Goal: Task Accomplishment & Management: Use online tool/utility

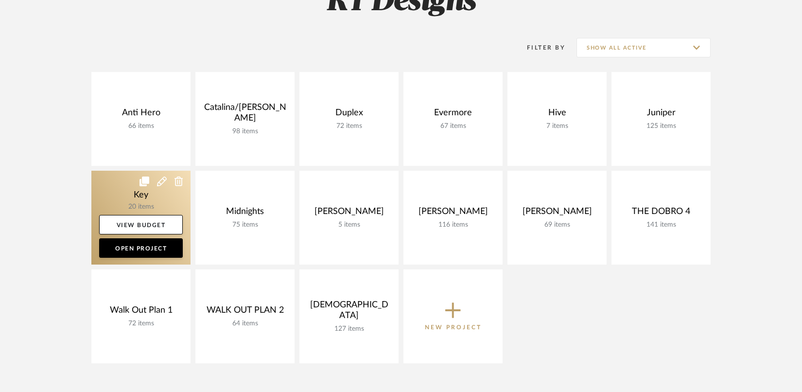
click at [135, 196] on link at bounding box center [140, 218] width 99 height 94
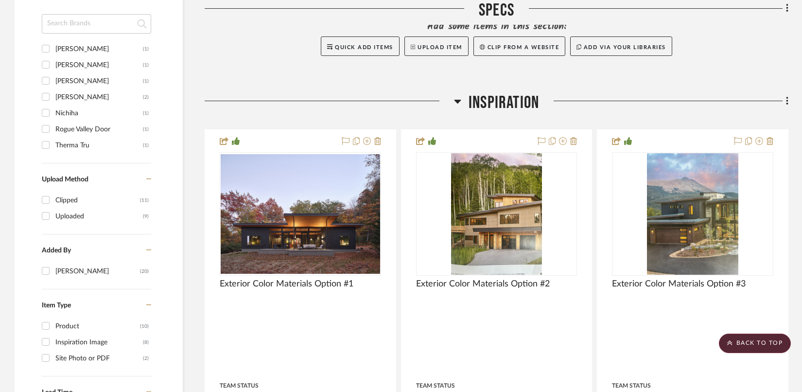
scroll to position [739, 0]
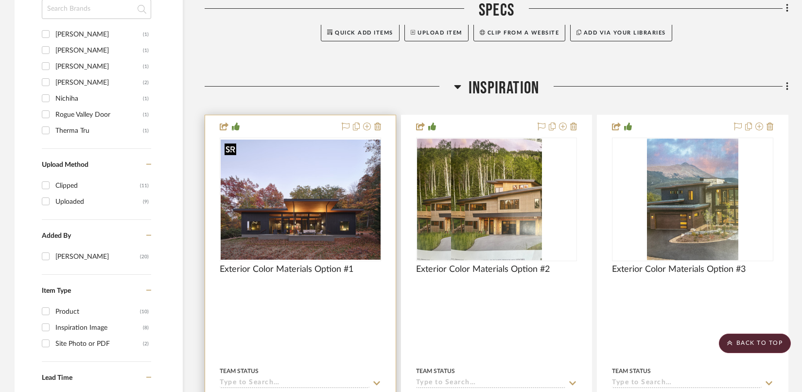
click at [280, 229] on div at bounding box center [300, 198] width 161 height 123
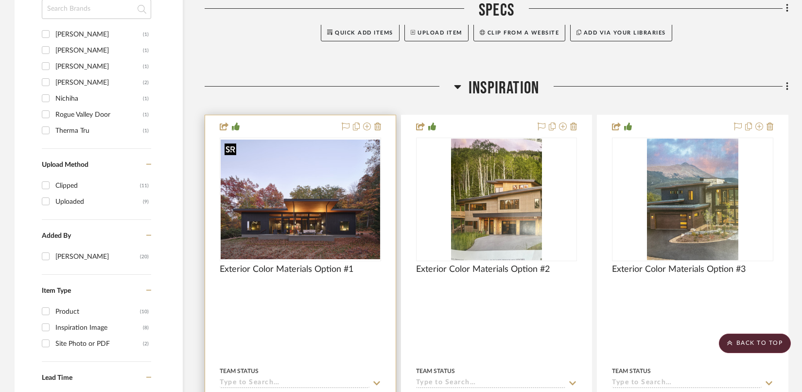
click at [298, 204] on img "0" at bounding box center [300, 199] width 159 height 120
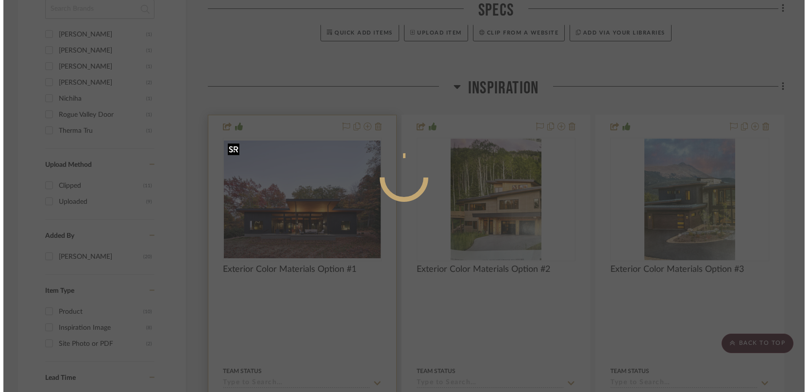
scroll to position [0, 0]
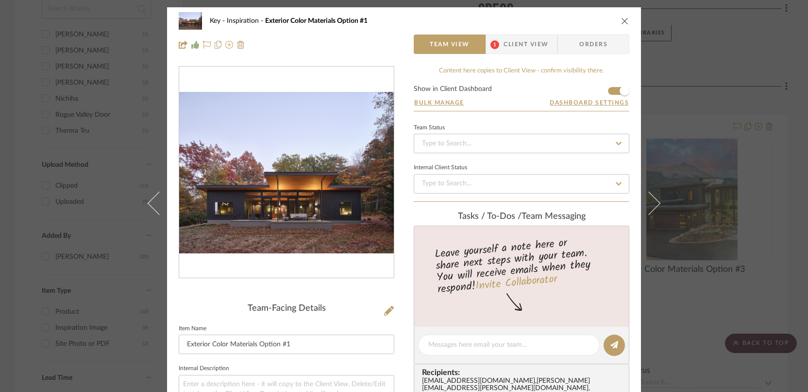
click at [281, 201] on img "0" at bounding box center [286, 172] width 215 height 161
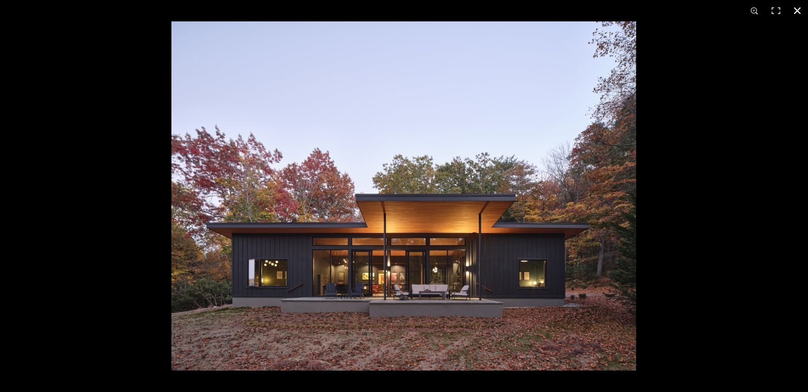
click at [799, 8] on button at bounding box center [797, 10] width 21 height 21
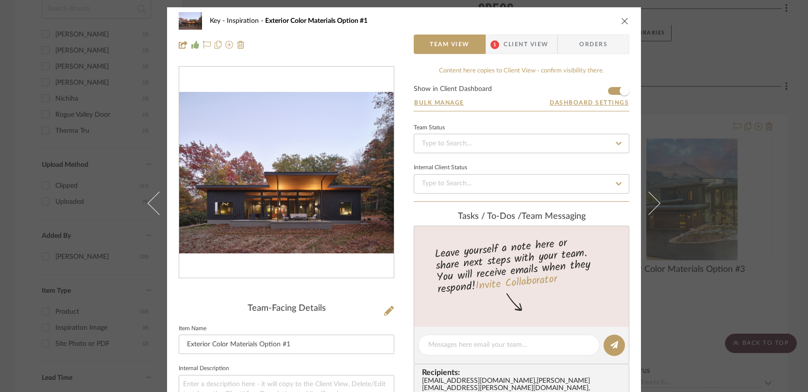
click at [625, 19] on icon "close" at bounding box center [625, 21] width 8 height 8
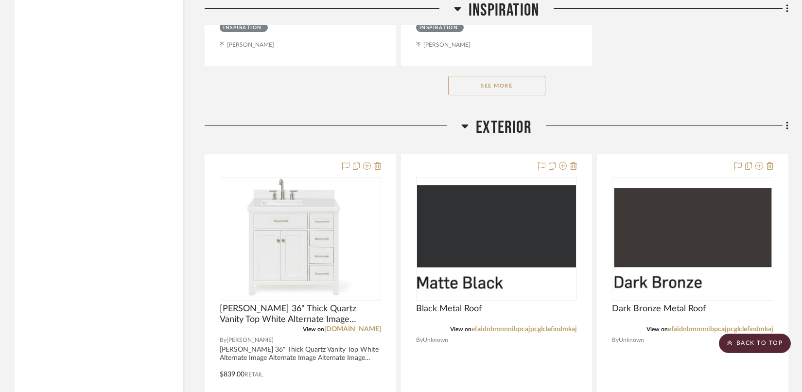
scroll to position [2085, 0]
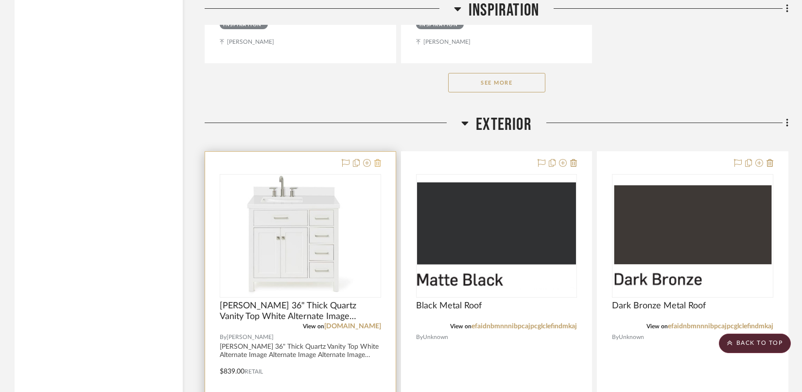
click at [380, 160] on icon at bounding box center [377, 163] width 7 height 8
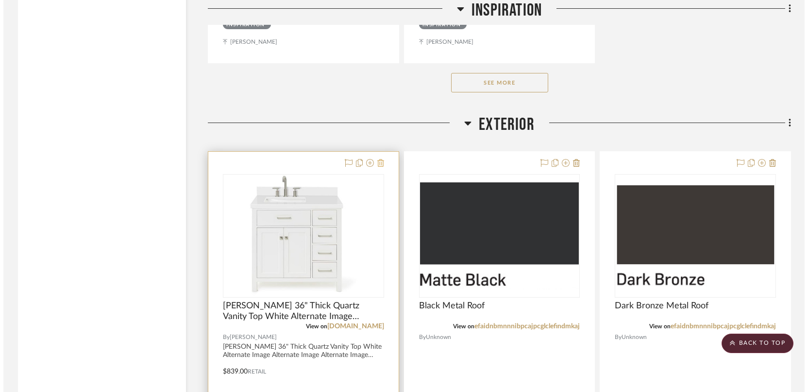
scroll to position [0, 0]
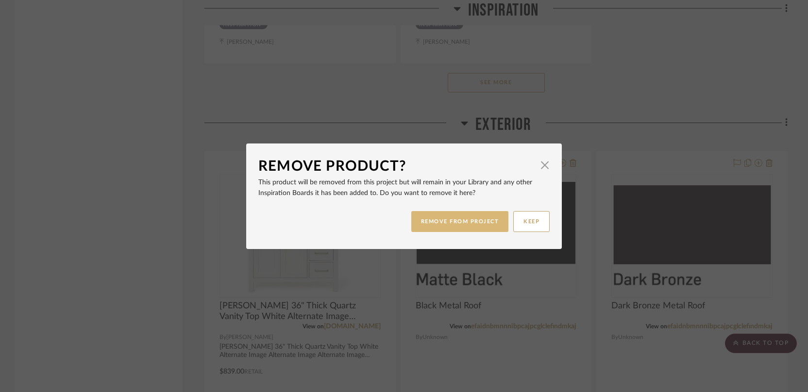
click at [447, 222] on button "REMOVE FROM PROJECT" at bounding box center [460, 221] width 98 height 21
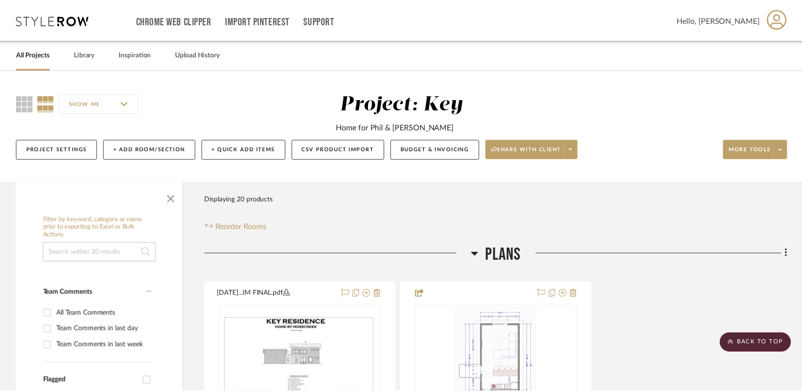
scroll to position [2085, 0]
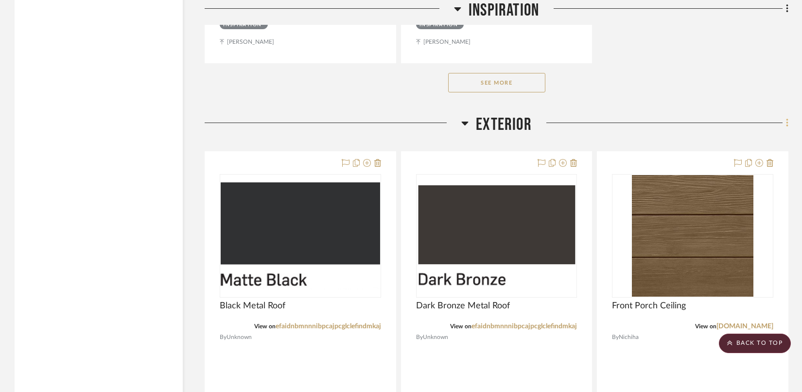
click at [782, 118] on fa-icon at bounding box center [785, 124] width 6 height 16
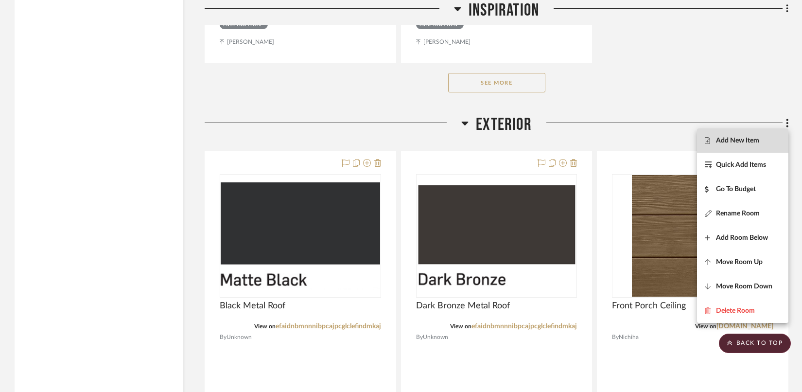
click at [737, 142] on span "Add New Item" at bounding box center [737, 140] width 43 height 8
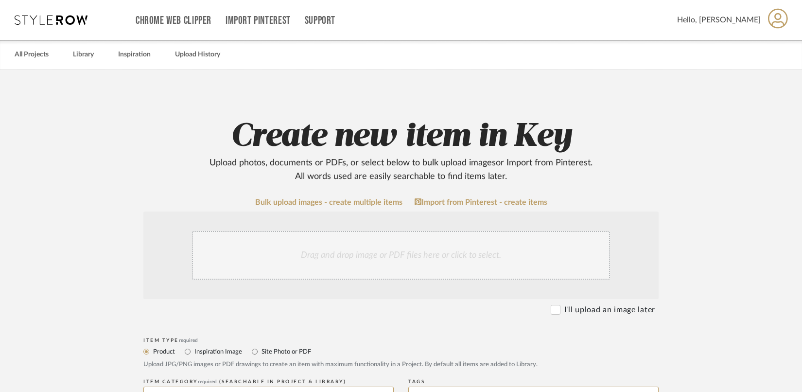
click at [363, 256] on div "Drag and drop image or PDF files here or click to select." at bounding box center [401, 255] width 418 height 49
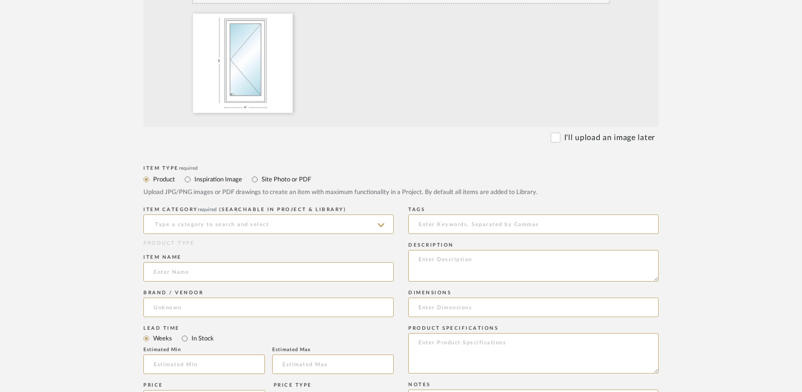
scroll to position [277, 0]
click at [375, 224] on input at bounding box center [268, 222] width 250 height 19
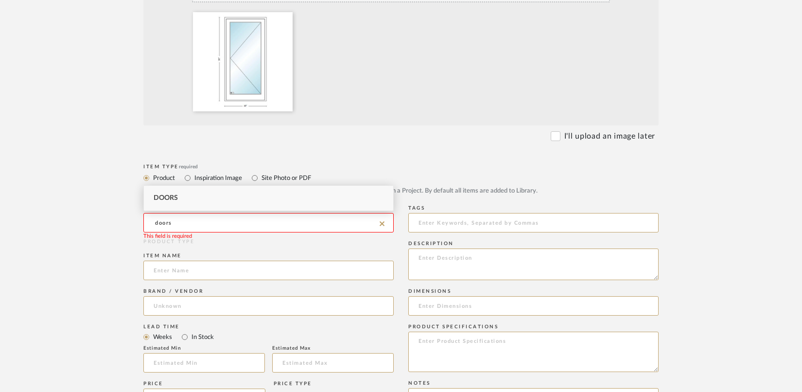
click at [197, 195] on div "Doors" at bounding box center [268, 198] width 249 height 25
type input "Doors"
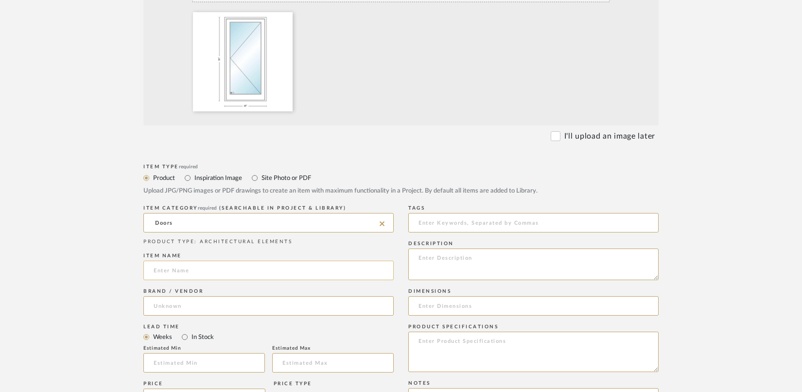
click at [174, 270] on input at bounding box center [268, 269] width 250 height 19
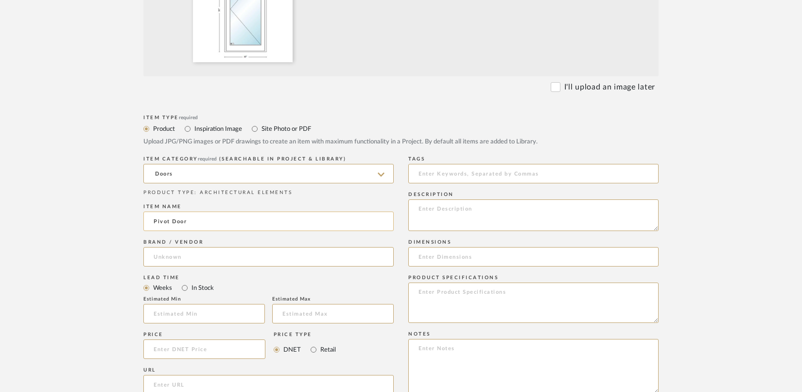
scroll to position [330, 0]
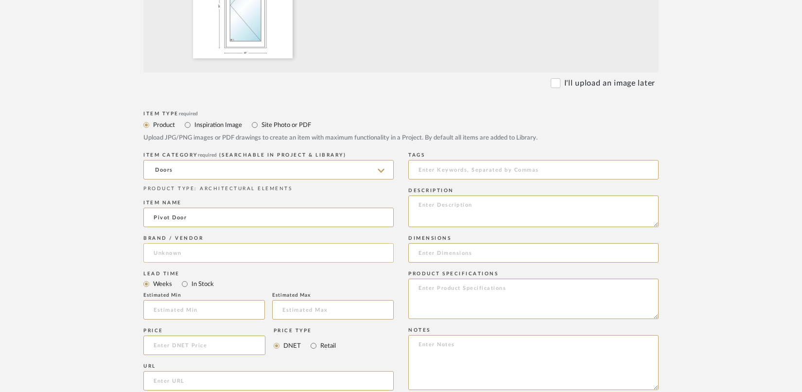
type input "Pivot Door"
click at [246, 255] on input at bounding box center [268, 252] width 250 height 19
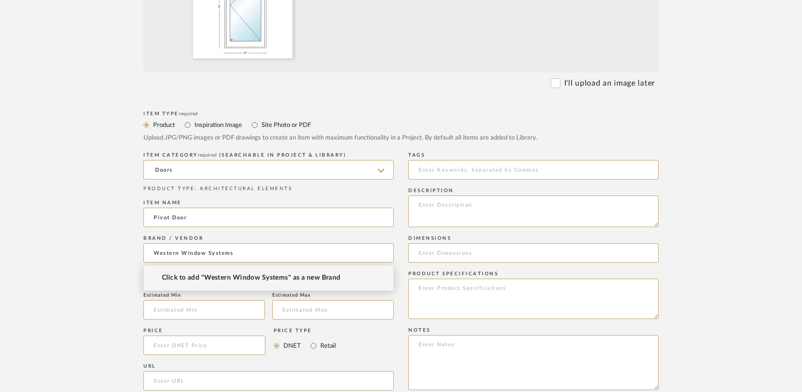
type input "Western Window Systems"
click at [263, 278] on span "Click to add "Western Window Systems" as a new Brand" at bounding box center [251, 278] width 179 height 8
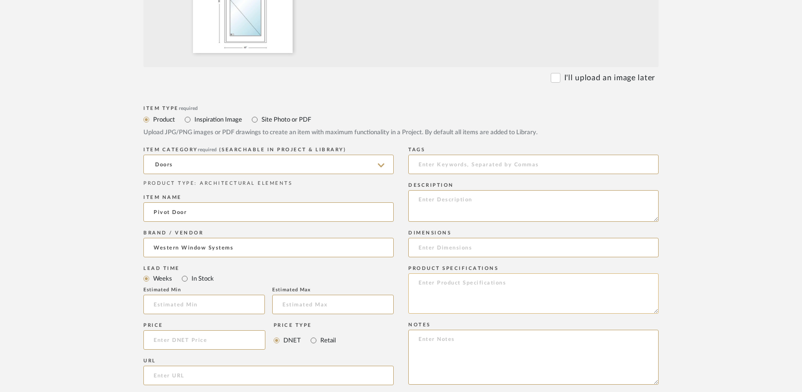
click at [439, 283] on textarea at bounding box center [533, 293] width 250 height 40
paste textarea "Funitjgojnn4867!"
type textarea "Funitjgojnn4867!"
click at [444, 290] on textarea at bounding box center [533, 293] width 250 height 40
paste textarea "PRODUCT TYPE Series 980 Swinging Door Left 48 x 96 Frame Width = 48, Frame Heig…"
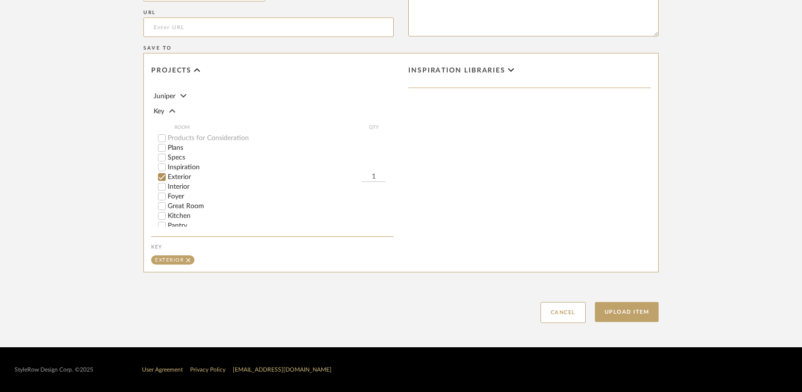
scroll to position [86, 0]
type textarea "PRODUCT TYPE Series 980 Swinging Door Left 48 x 96 Frame Width = 48, Frame Heig…"
click at [609, 315] on button "Upload Item" at bounding box center [627, 312] width 64 height 20
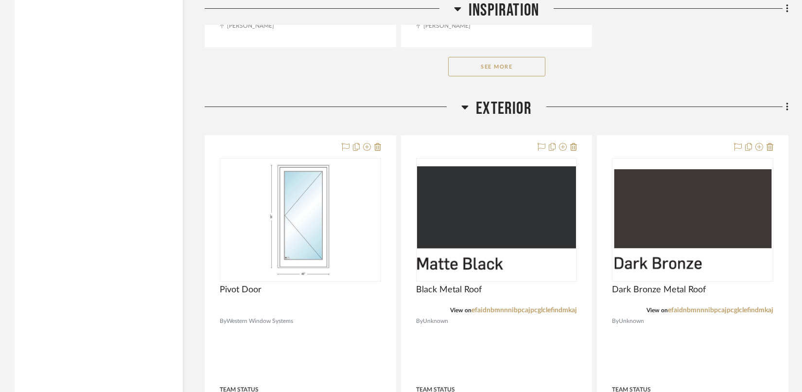
scroll to position [2190, 0]
